Goal: Task Accomplishment & Management: Use online tool/utility

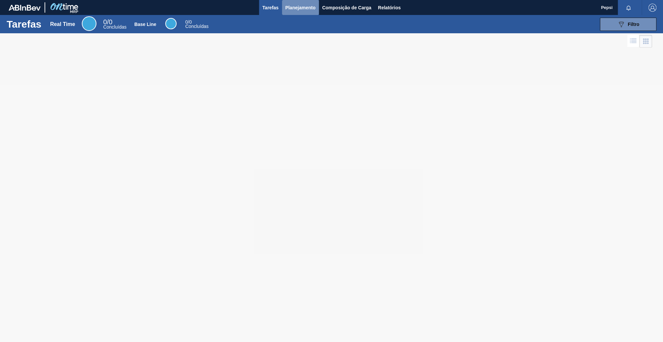
click at [299, 8] on span "Planejamento" at bounding box center [300, 8] width 30 height 8
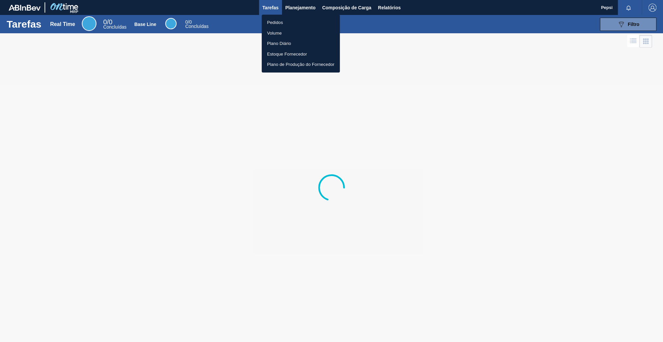
click at [287, 21] on li "Pedidos" at bounding box center [301, 22] width 78 height 11
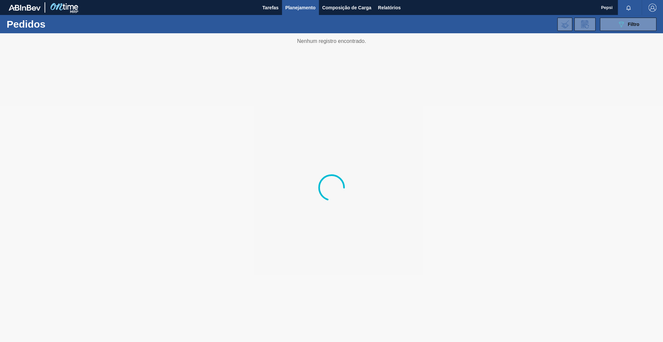
click at [400, 100] on div at bounding box center [331, 187] width 663 height 308
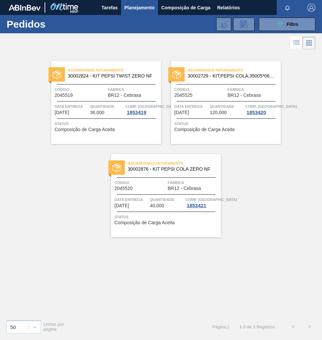
drag, startPoint x: 282, startPoint y: 23, endPoint x: 254, endPoint y: 66, distance: 51.4
click at [282, 23] on icon "089F7B8B-B2A5-4AFE-B5C0-19BA573D28AC" at bounding box center [280, 24] width 8 height 8
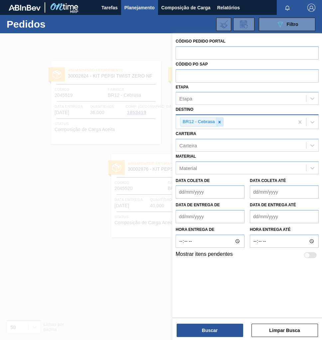
click at [220, 120] on icon at bounding box center [219, 122] width 5 height 5
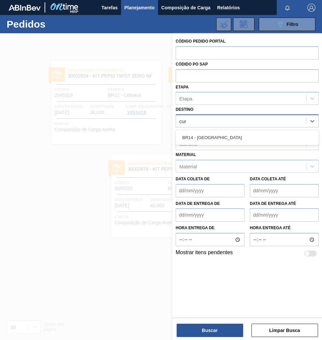
type input "curi"
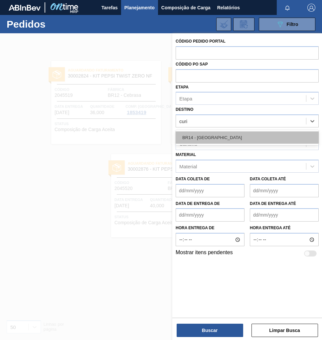
click at [213, 137] on div "BR14 - Curitibana" at bounding box center [246, 137] width 143 height 12
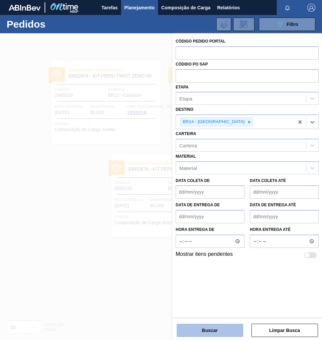
click at [223, 331] on button "Buscar" at bounding box center [209, 329] width 66 height 13
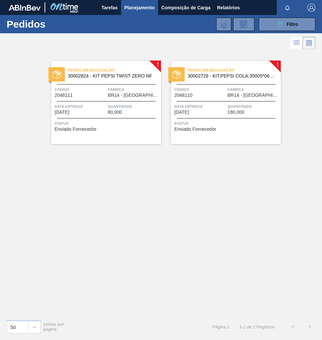
click at [221, 109] on span "Data Entrega" at bounding box center [200, 106] width 52 height 7
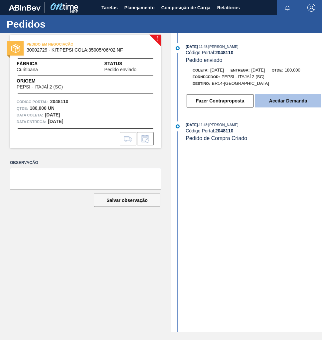
click at [279, 105] on button "Aceitar Demanda" at bounding box center [288, 100] width 66 height 13
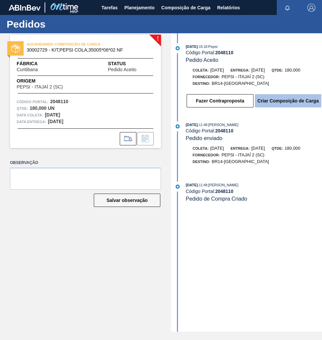
click at [290, 101] on button "Criar Composição de Carga" at bounding box center [288, 100] width 66 height 13
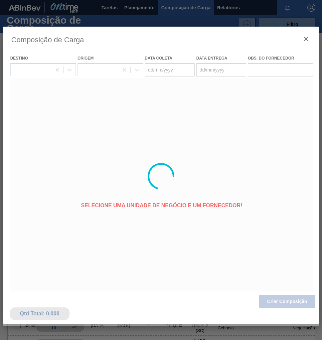
type coleta "[DATE]"
type Entrega "[DATE]"
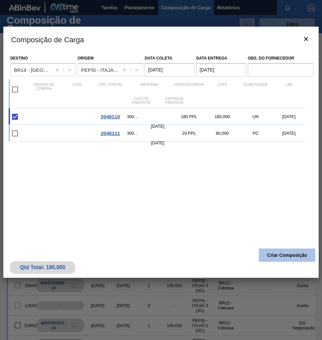
click at [301, 254] on button "Criar Composição" at bounding box center [287, 254] width 56 height 13
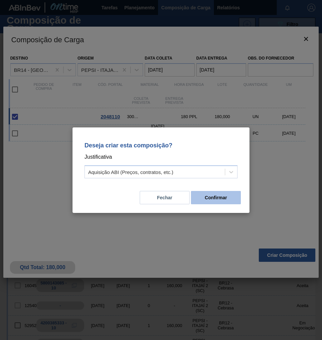
click at [204, 194] on button "Confirmar" at bounding box center [216, 197] width 50 height 13
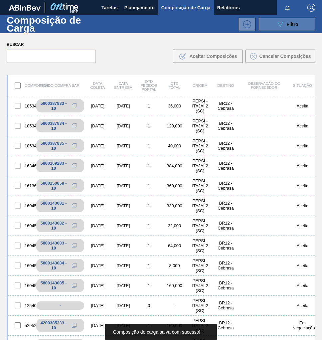
click at [298, 24] on button "089F7B8B-B2A5-4AFE-B5C0-19BA573D28AC Filtro" at bounding box center [287, 24] width 56 height 13
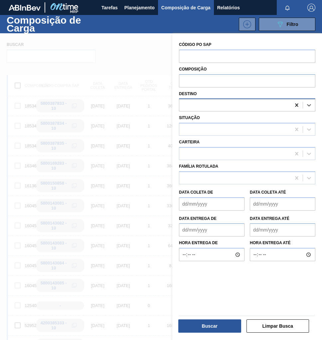
click at [294, 105] on icon at bounding box center [296, 105] width 7 height 7
type input "curitibana"
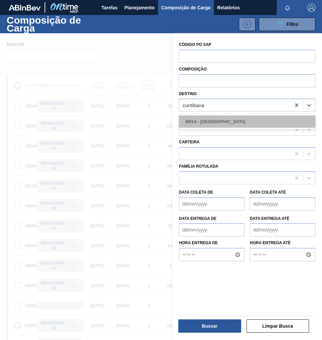
click at [228, 126] on div "BR14 - [GEOGRAPHIC_DATA]" at bounding box center [247, 121] width 136 height 12
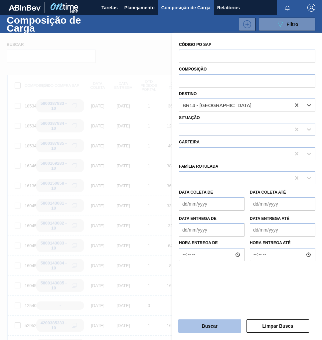
click at [214, 325] on button "Buscar" at bounding box center [209, 325] width 63 height 13
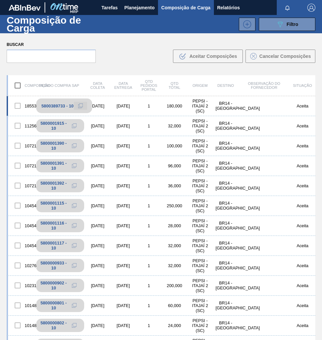
click at [82, 104] on icon at bounding box center [80, 105] width 3 height 3
click at [147, 2] on button "Planejamento" at bounding box center [139, 7] width 37 height 15
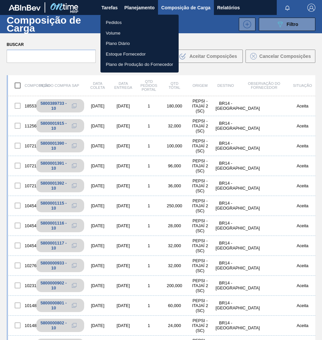
click at [117, 21] on li "Pedidos" at bounding box center [139, 22] width 78 height 11
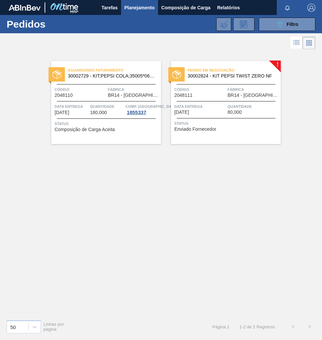
click at [225, 117] on div "Pedido em Negociação 30002824 - KIT PEPSI TWIST ZERO NF Código 2048111 Fábrica …" at bounding box center [226, 102] width 110 height 83
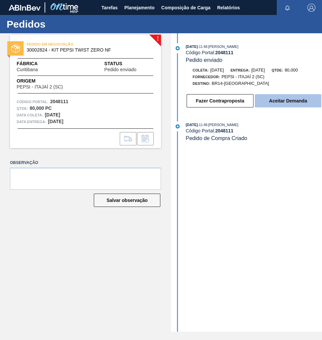
click at [289, 102] on button "Aceitar Demanda" at bounding box center [288, 100] width 66 height 13
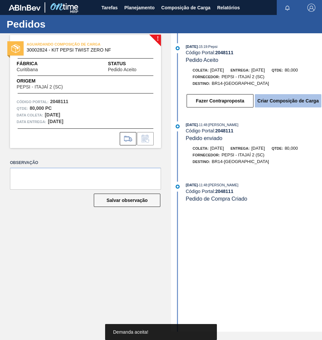
click at [290, 103] on button "Criar Composição de Carga" at bounding box center [288, 100] width 66 height 13
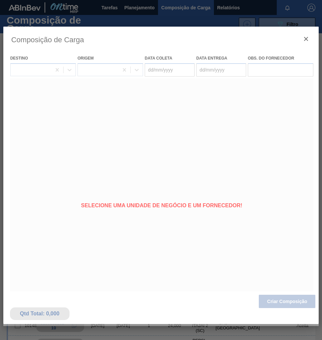
type coleta "[DATE]"
type Entrega "[DATE]"
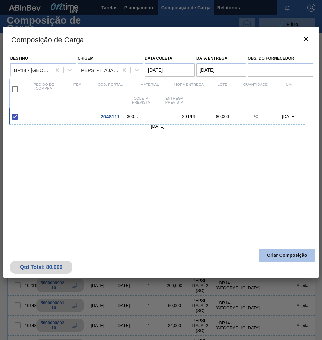
click at [284, 252] on button "Criar Composição" at bounding box center [287, 254] width 56 height 13
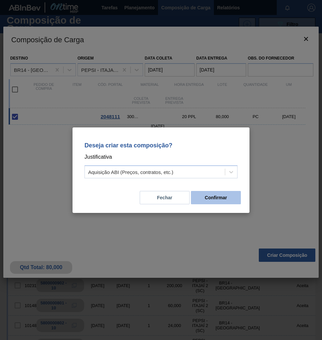
click at [233, 200] on button "Confirmar" at bounding box center [216, 197] width 50 height 13
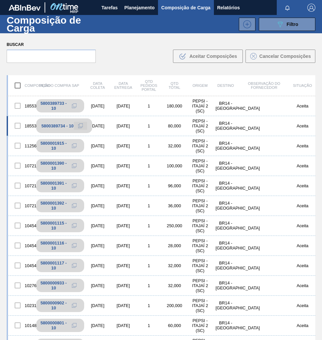
click at [79, 126] on icon at bounding box center [80, 125] width 5 height 5
click at [133, 9] on span "Planejamento" at bounding box center [139, 8] width 30 height 8
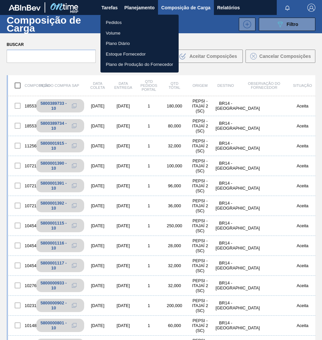
click at [109, 22] on li "Pedidos" at bounding box center [139, 22] width 78 height 11
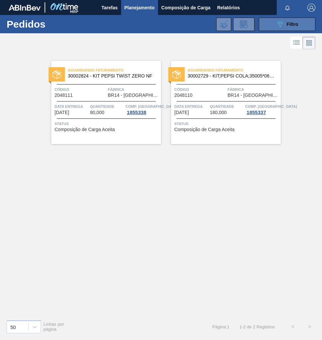
click at [297, 23] on span "Filtro" at bounding box center [292, 24] width 12 height 5
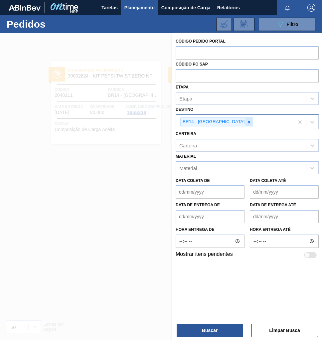
click at [247, 121] on icon at bounding box center [249, 122] width 5 height 5
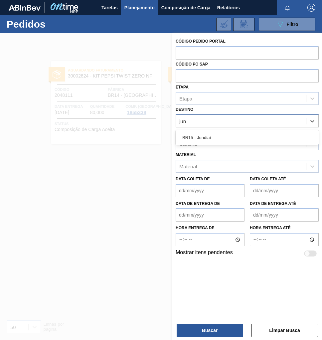
type input "jund"
drag, startPoint x: 213, startPoint y: 139, endPoint x: 208, endPoint y: 141, distance: 5.2
click at [212, 139] on div "BR15 - Jundiaí" at bounding box center [246, 137] width 143 height 12
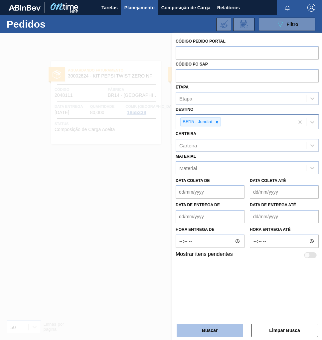
click at [218, 331] on button "Buscar" at bounding box center [209, 329] width 66 height 13
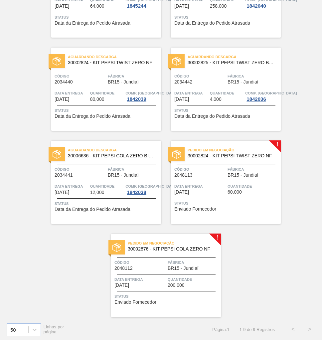
scroll to position [201, 0]
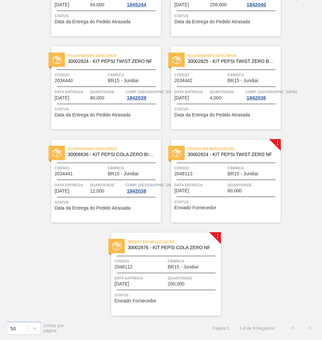
click at [223, 179] on div "Pedido em Negociação 30002824 - KIT PEPSI TWIST ZERO NF Código 2048113 Fábrica …" at bounding box center [226, 180] width 110 height 83
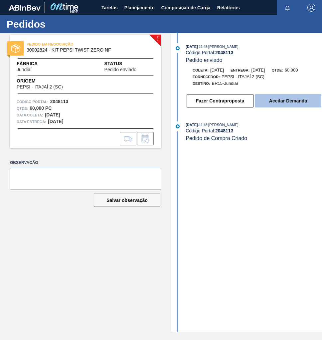
click at [293, 103] on button "Aceitar Demanda" at bounding box center [288, 100] width 66 height 13
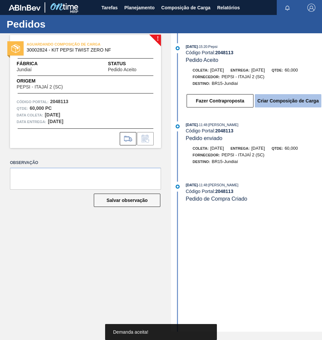
click at [291, 104] on button "Criar Composição de Carga" at bounding box center [288, 100] width 66 height 13
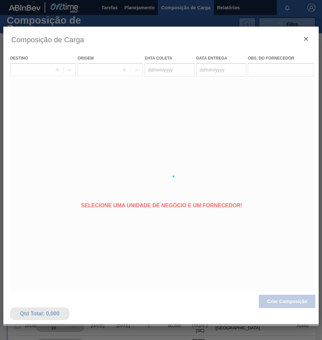
type coleta "[DATE]"
type Entrega "[DATE]"
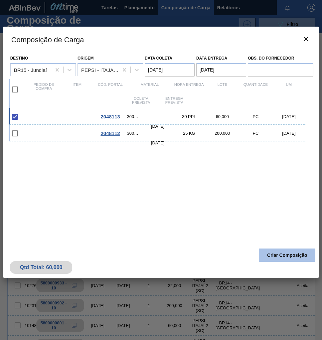
click at [277, 255] on button "Criar Composição" at bounding box center [287, 254] width 56 height 13
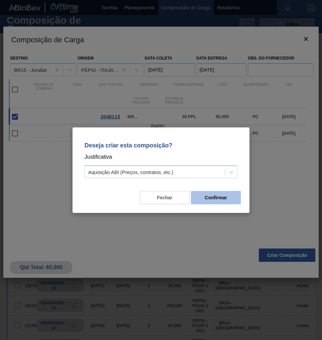
click at [229, 197] on button "Confirmar" at bounding box center [216, 197] width 50 height 13
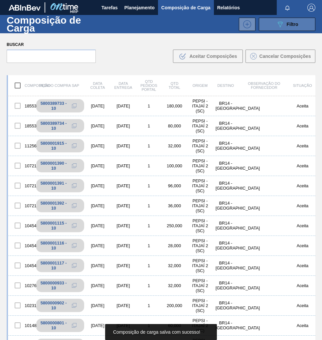
click at [299, 24] on button "089F7B8B-B2A5-4AFE-B5C0-19BA573D28AC Filtro" at bounding box center [287, 24] width 56 height 13
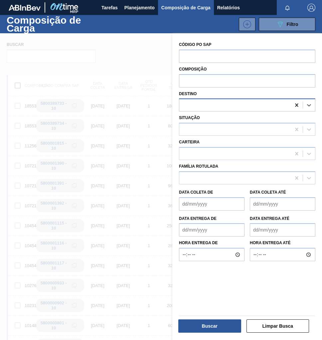
click at [297, 106] on icon at bounding box center [296, 104] width 3 height 3
type input "jund"
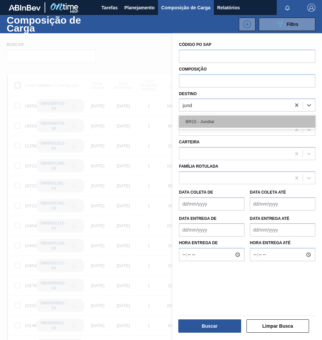
click at [237, 126] on div "BR15 - Jundiaí" at bounding box center [247, 121] width 136 height 12
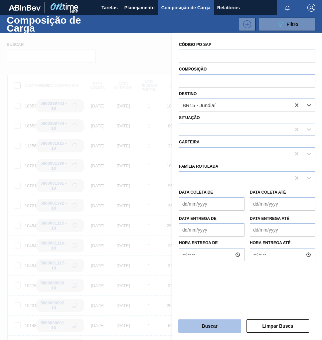
click at [205, 326] on button "Buscar" at bounding box center [209, 325] width 63 height 13
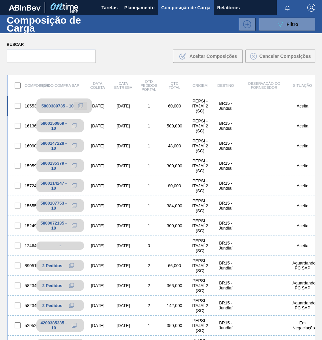
click at [83, 105] on button at bounding box center [80, 106] width 13 height 8
click at [137, 6] on span "Planejamento" at bounding box center [139, 8] width 30 height 8
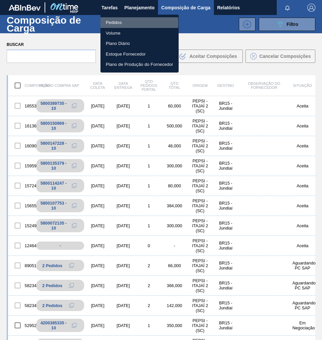
click at [108, 23] on li "Pedidos" at bounding box center [139, 22] width 78 height 11
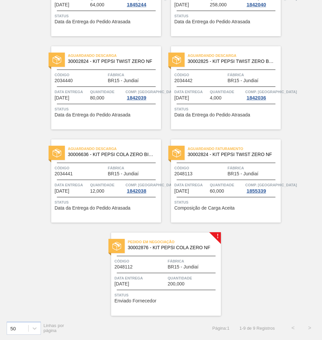
scroll to position [201, 0]
click at [159, 262] on span "Código" at bounding box center [140, 261] width 52 height 7
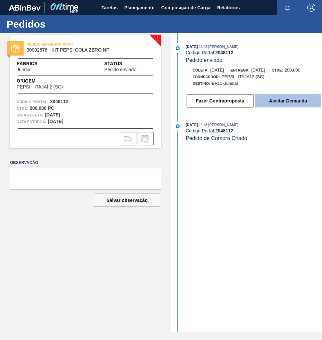
click at [285, 106] on button "Aceitar Demanda" at bounding box center [288, 100] width 66 height 13
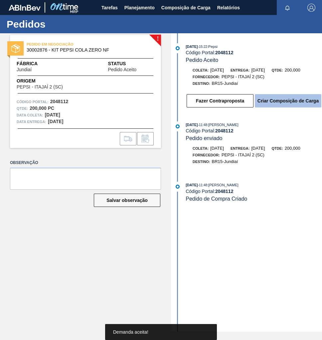
click at [281, 102] on button "Criar Composição de Carga" at bounding box center [288, 100] width 66 height 13
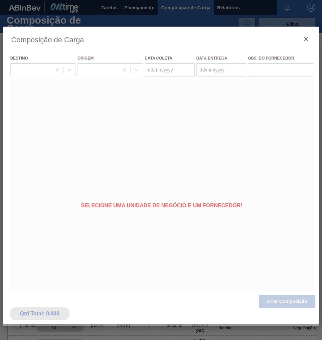
type coleta "[DATE]"
type Entrega "[DATE]"
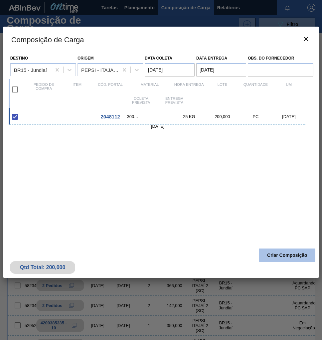
click at [281, 251] on button "Criar Composição" at bounding box center [287, 254] width 56 height 13
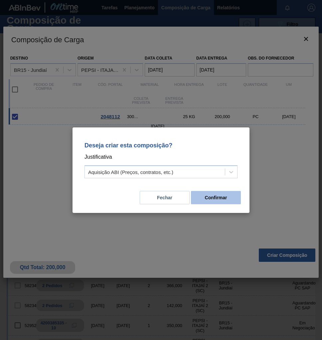
click at [219, 200] on button "Confirmar" at bounding box center [216, 197] width 50 height 13
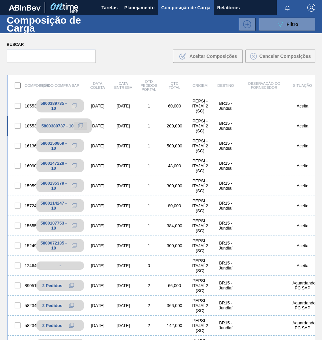
click at [78, 125] on icon at bounding box center [80, 125] width 5 height 5
click at [283, 24] on div "089F7B8B-B2A5-4AFE-B5C0-19BA573D28AC Filtro" at bounding box center [287, 24] width 22 height 8
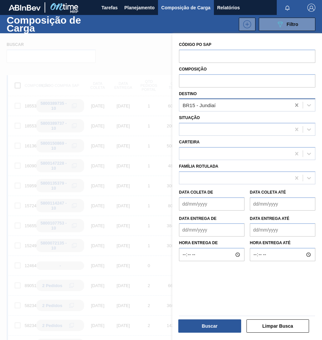
click at [295, 105] on icon at bounding box center [296, 105] width 7 height 7
type input "curitibana"
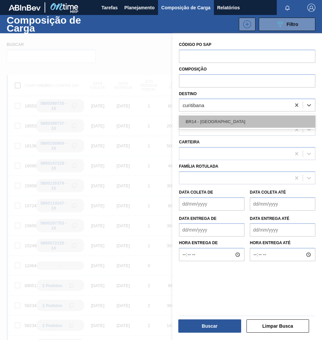
click at [196, 125] on div "BR14 - [GEOGRAPHIC_DATA]" at bounding box center [247, 121] width 136 height 12
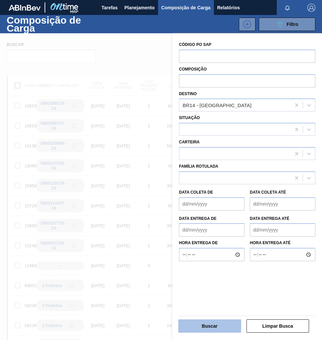
click at [217, 324] on button "Buscar" at bounding box center [209, 325] width 63 height 13
